Goal: Information Seeking & Learning: Learn about a topic

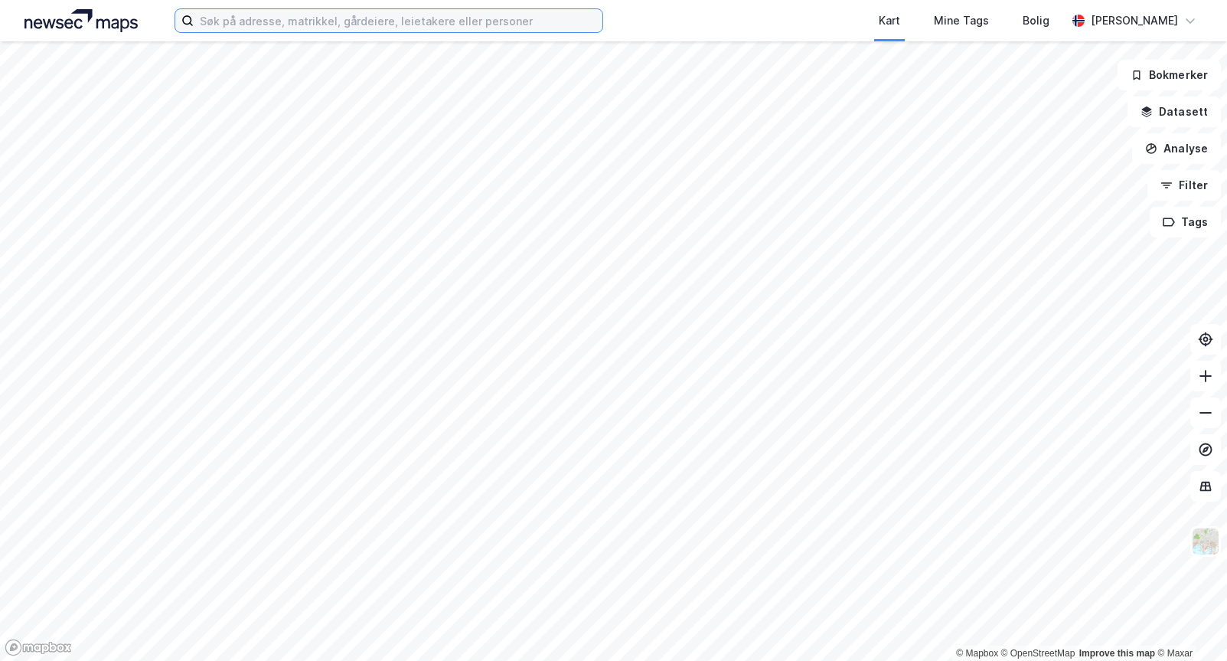
click at [235, 21] on input at bounding box center [398, 20] width 409 height 23
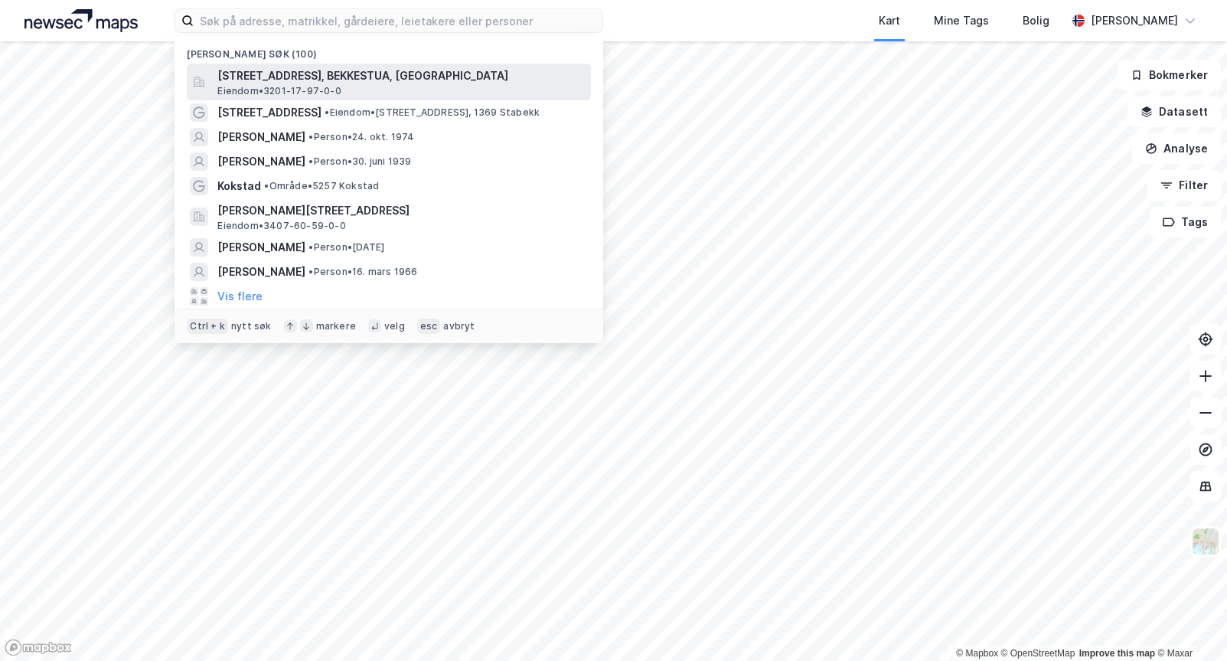
click at [279, 79] on span "[STREET_ADDRESS], BEKKESTUA, [GEOGRAPHIC_DATA]" at bounding box center [401, 76] width 368 height 18
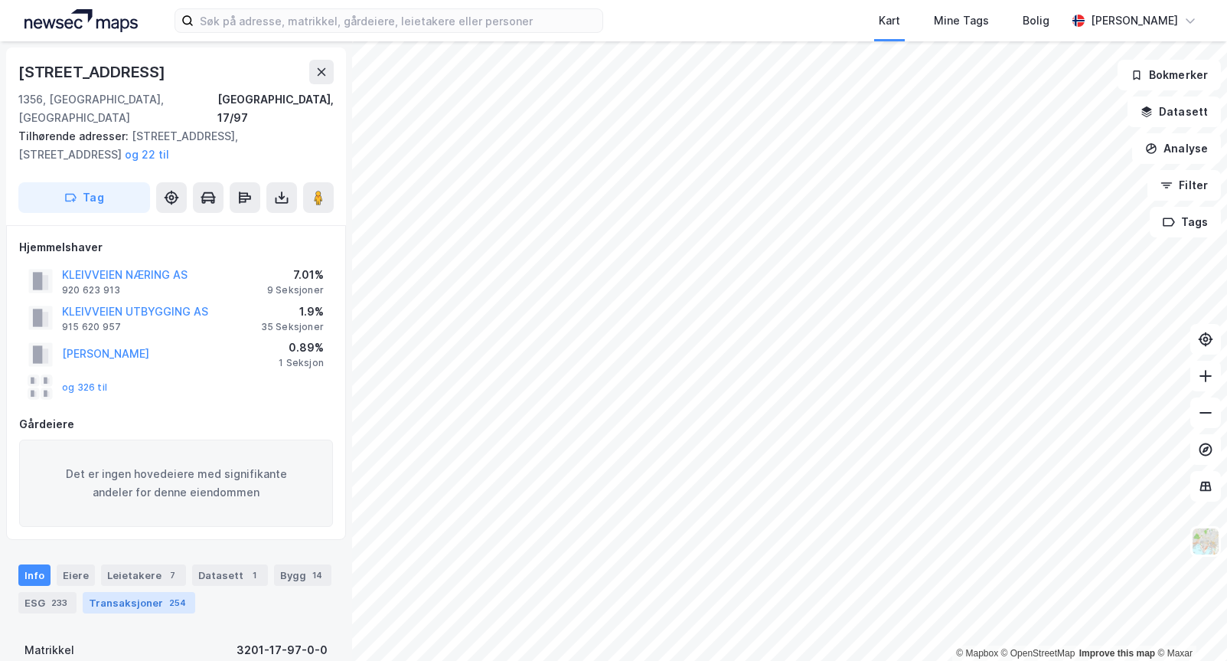
click at [131, 592] on div "Transaksjoner 254" at bounding box center [139, 602] width 113 height 21
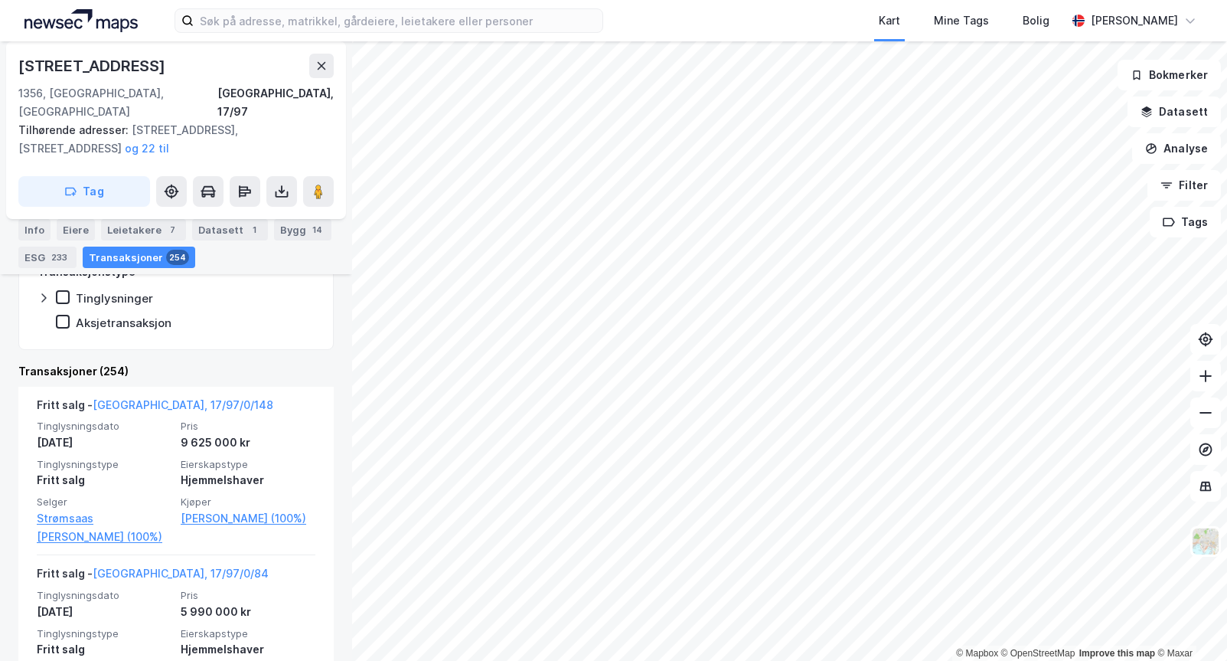
scroll to position [521, 0]
